Goal: Find specific page/section: Find specific page/section

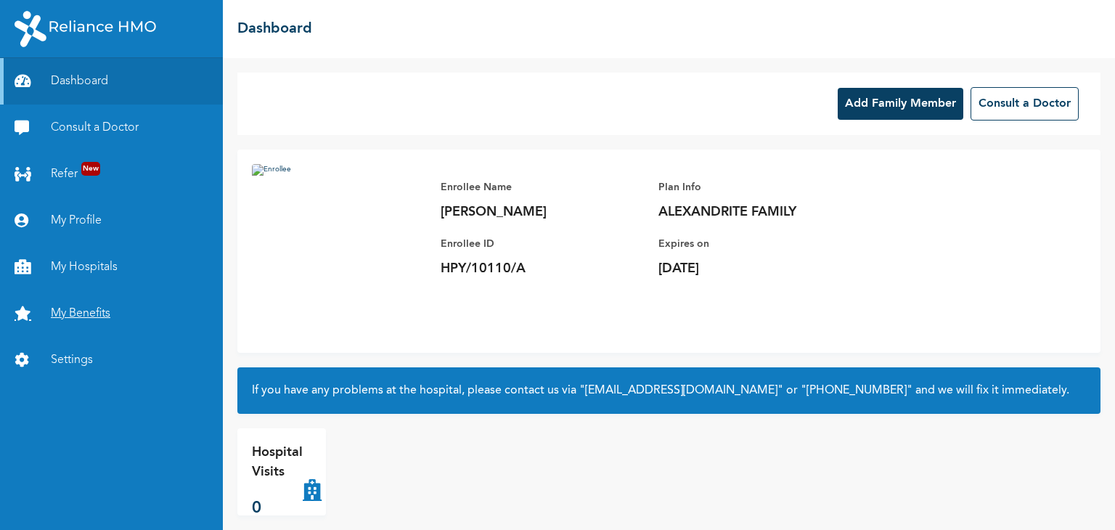
click at [68, 309] on link "My Benefits" at bounding box center [111, 313] width 223 height 46
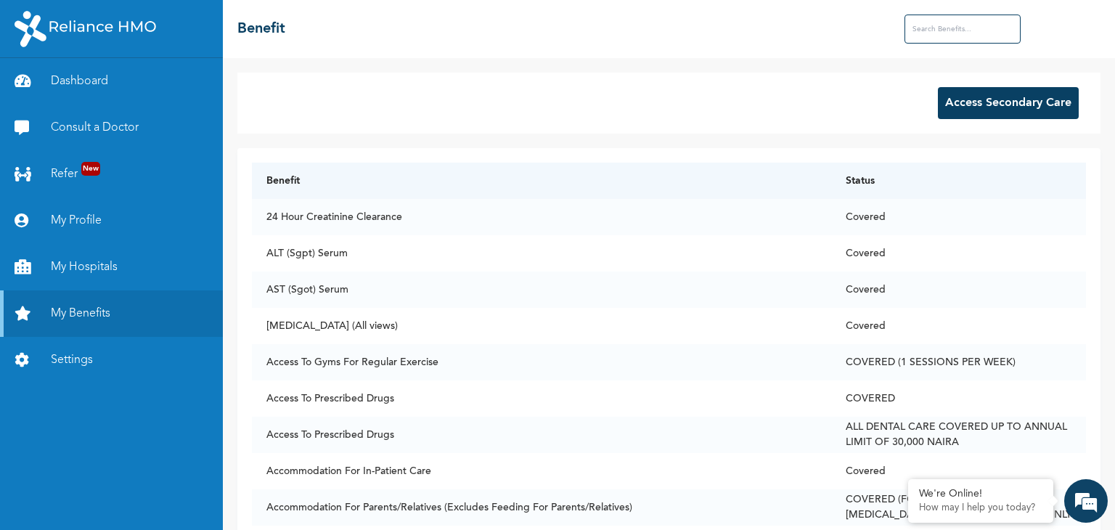
click at [944, 28] on input "text" at bounding box center [963, 29] width 116 height 29
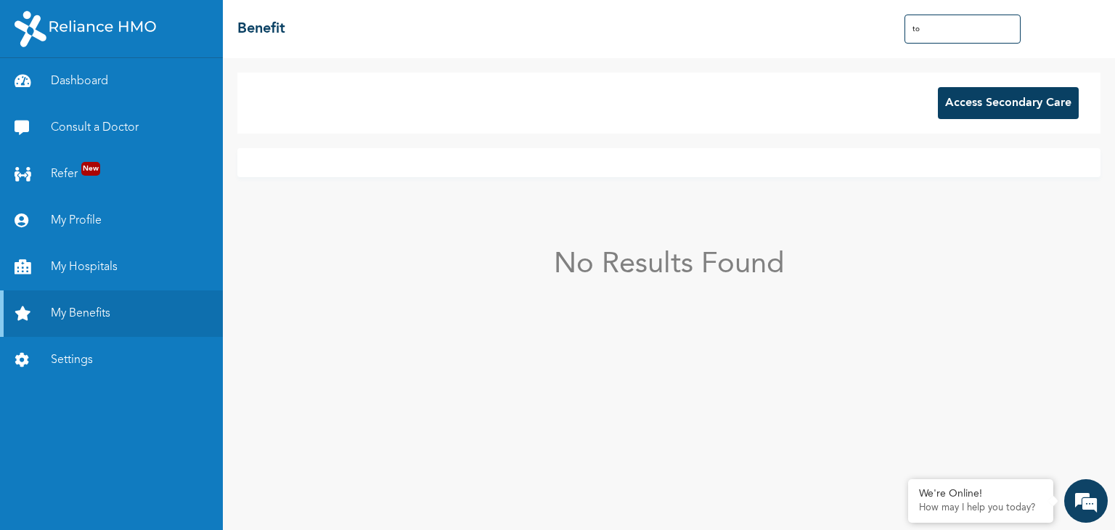
type input "t"
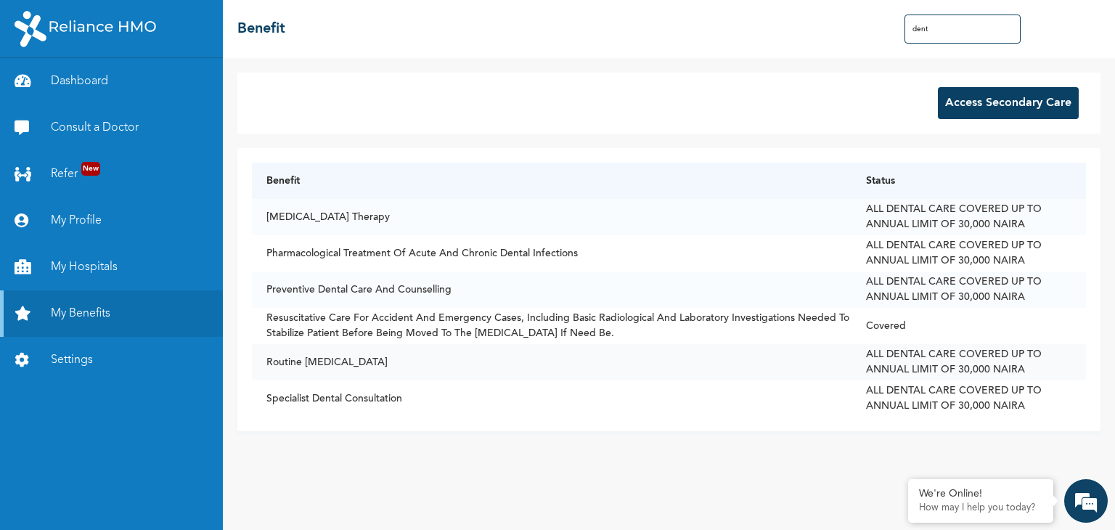
type input "dent"
click at [825, 364] on td "Routine [MEDICAL_DATA]" at bounding box center [552, 362] width 600 height 36
click at [898, 372] on td "ALL DENTAL CARE COVERED UP TO ANNUAL LIMIT OF 30,000 NAIRA" at bounding box center [969, 362] width 235 height 36
click at [607, 392] on td "Specialist Dental Consultation" at bounding box center [552, 398] width 600 height 36
click at [852, 364] on td "ALL DENTAL CARE COVERED UP TO ANNUAL LIMIT OF 30,000 NAIRA" at bounding box center [969, 362] width 235 height 36
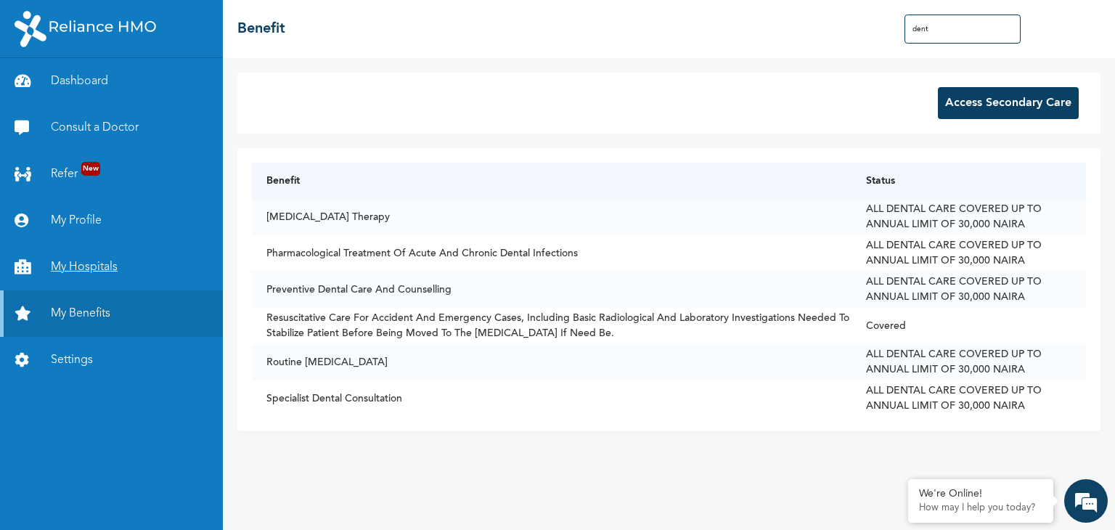
click at [81, 265] on link "My Hospitals" at bounding box center [111, 267] width 223 height 46
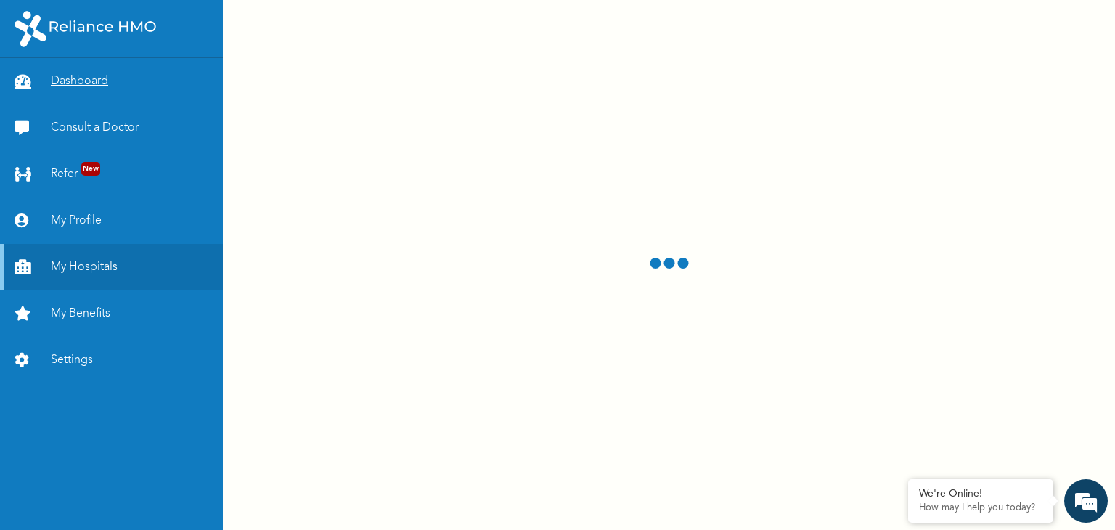
click at [81, 76] on link "Dashboard" at bounding box center [111, 81] width 223 height 46
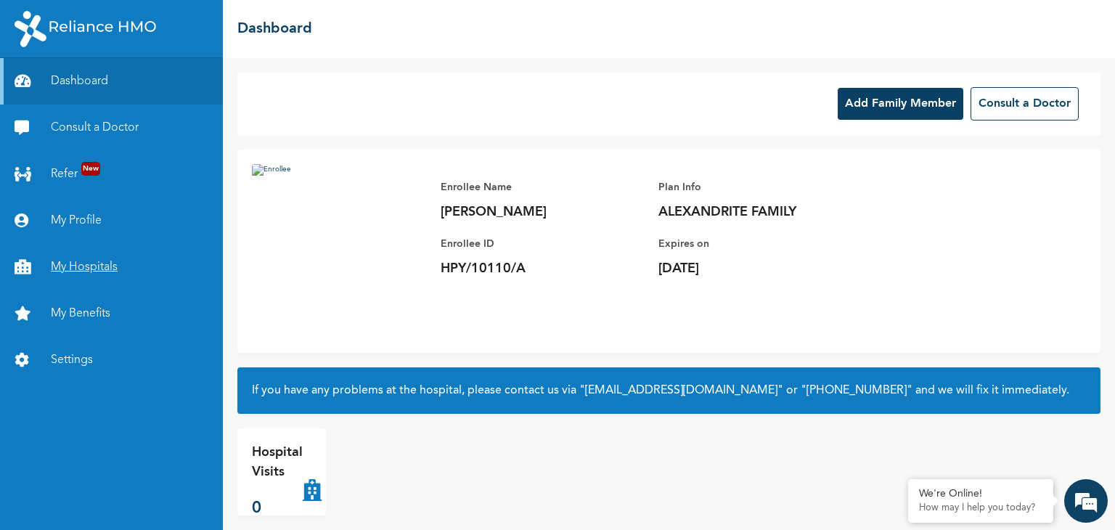
click at [95, 267] on link "My Hospitals" at bounding box center [111, 267] width 223 height 46
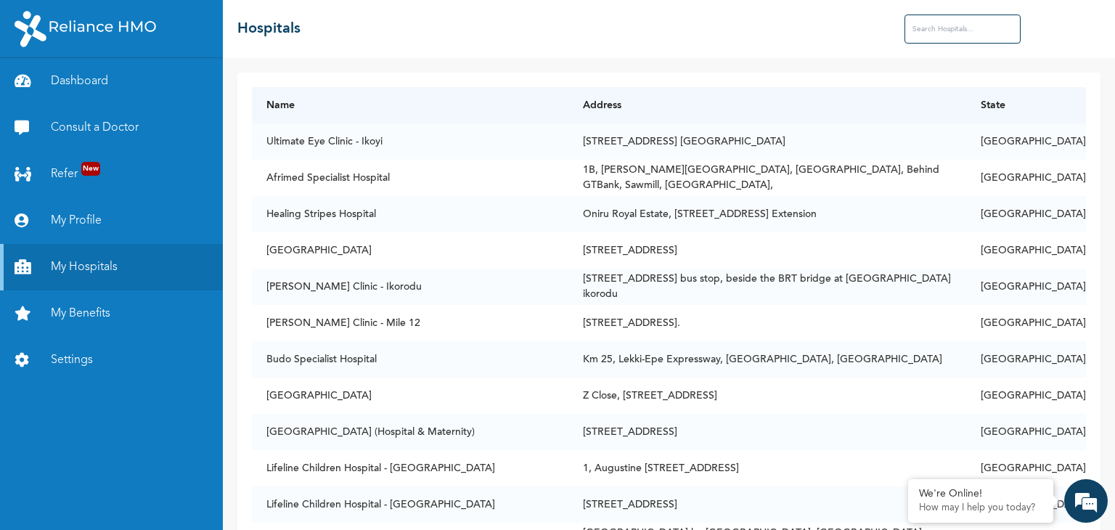
click at [935, 36] on input "text" at bounding box center [963, 29] width 116 height 29
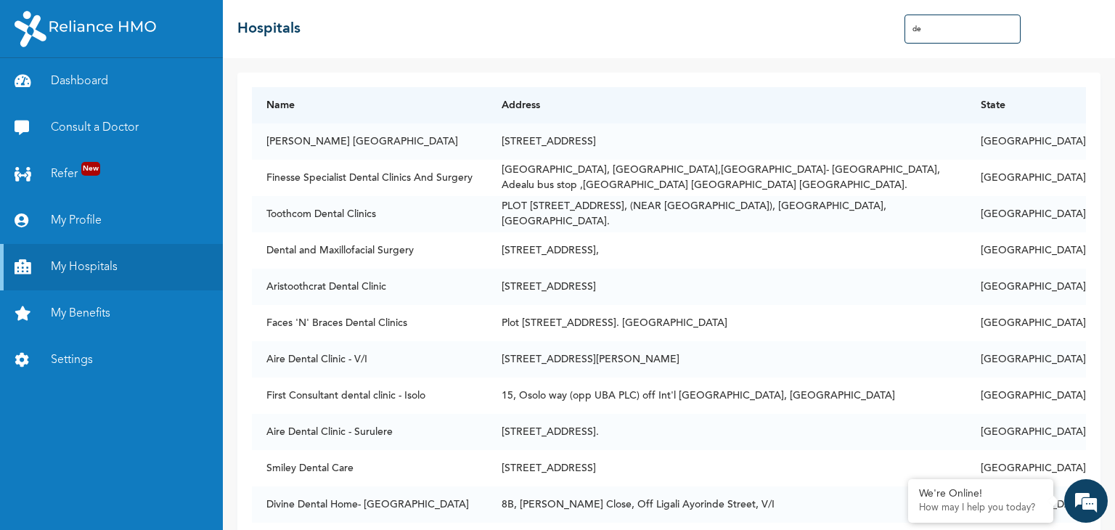
type input "d"
